Goal: Task Accomplishment & Management: Use online tool/utility

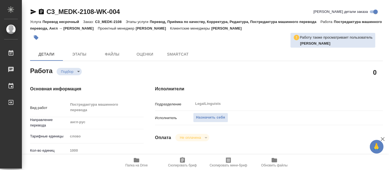
type textarea "x"
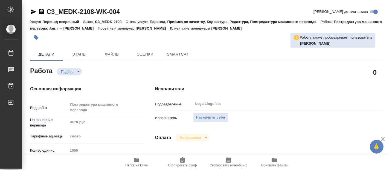
type textarea "x"
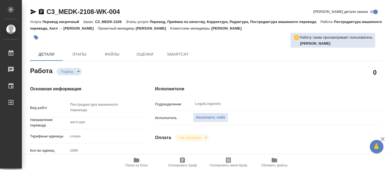
type textarea "x"
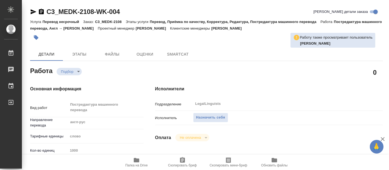
type textarea "x"
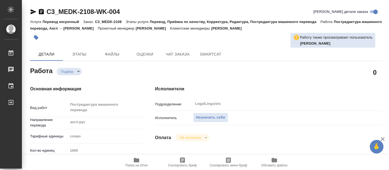
type textarea "x"
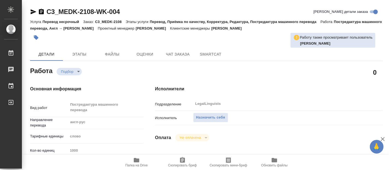
type textarea "x"
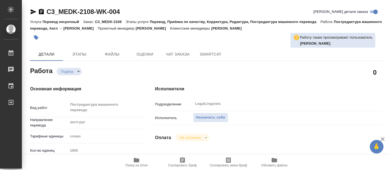
click at [137, 156] on button "Папка на Drive" at bounding box center [137, 162] width 46 height 15
